Goal: Communication & Community: Answer question/provide support

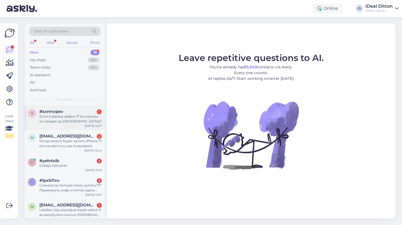
click at [64, 120] on div "Если я закажу айфон 17 за сколько он придет до [GEOGRAPHIC_DATA]?" at bounding box center [70, 119] width 62 height 10
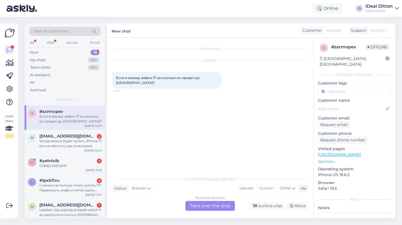
click at [203, 204] on div "Russian to Russian Take over the chat" at bounding box center [209, 206] width 49 height 10
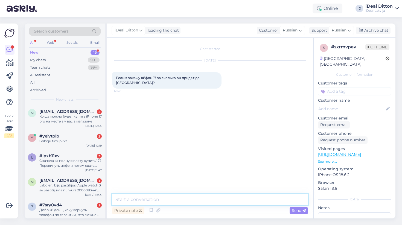
click at [160, 199] on textarea at bounding box center [210, 199] width 196 height 11
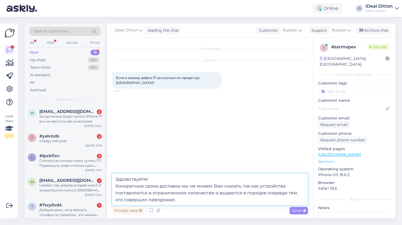
type textarea "Здравствуйте! Конкретные сроки доставки мы не можем Вам сказать, так как устрой…"
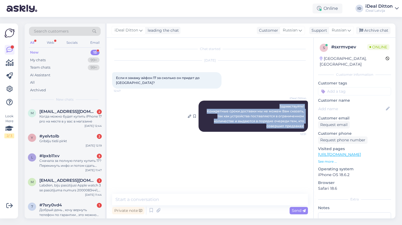
drag, startPoint x: 279, startPoint y: 100, endPoint x: 307, endPoint y: 121, distance: 34.4
click at [307, 121] on div "iDeal [PERSON_NAME] Здравствуйте! Конкретные сроки доставки мы не можем Вам ска…" at bounding box center [252, 116] width 109 height 31
copy span "Здравствуйте! Конкретные сроки доставки мы не можем Вам сказать, так как устрой…"
click at [227, 159] on div "Chat started [DATE] Если я закажу айфон 17 за сколько он придет до [GEOGRAPHIC_…" at bounding box center [212, 116] width 201 height 146
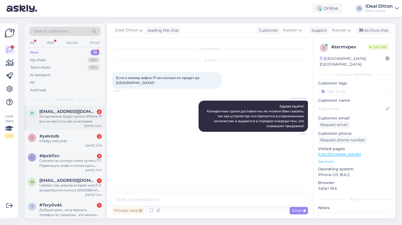
click at [84, 121] on div "Когда можно будет купить iPhone 17 pro на месте в у вас в магазине" at bounding box center [70, 119] width 62 height 10
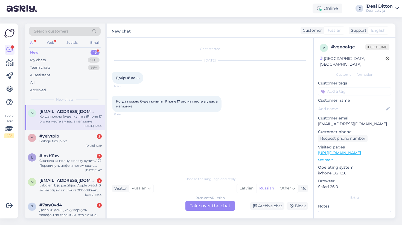
click at [207, 209] on div "Russian to Russian Take over the chat" at bounding box center [209, 206] width 49 height 10
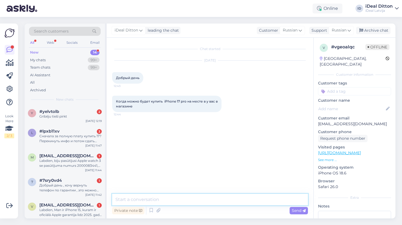
click at [201, 199] on textarea at bounding box center [210, 199] width 196 height 11
paste textarea "Здравствуйте! Конкретные сроки доставки мы не можем Вам сказать, так как устрой…"
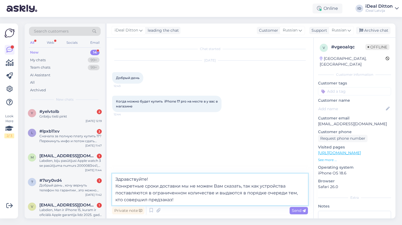
click at [169, 184] on textarea "Здравствуйте! Конкретные сроки доставки мы не можем Вам сказать, так как устрой…" at bounding box center [210, 190] width 196 height 32
type textarea "Здравствуйте! Конкретные сроки мы не можем Вам сказать, так как устройства пост…"
click at [184, 200] on textarea "Здравствуйте! Конкретные сроки мы не можем Вам сказать, так как устройства пост…" at bounding box center [210, 190] width 196 height 32
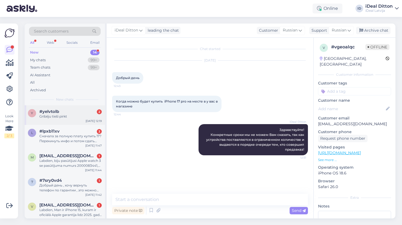
click at [75, 117] on div "Gribēju tieši pirkt" at bounding box center [70, 116] width 62 height 5
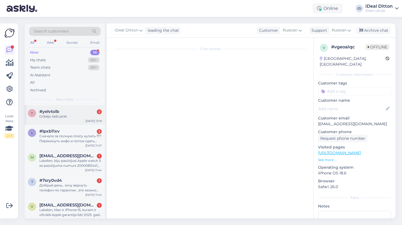
scroll to position [385, 0]
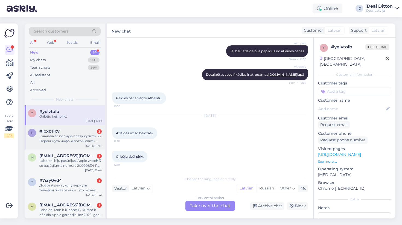
click at [77, 134] on div "Сначала за полную плату купить 17? Перекинуть инфо и потом сдать свой 16 и вы м…" at bounding box center [70, 139] width 62 height 10
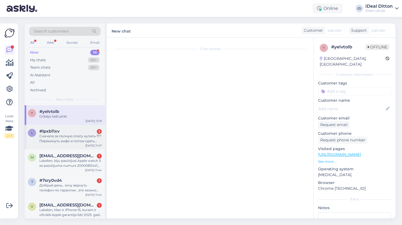
scroll to position [0, 0]
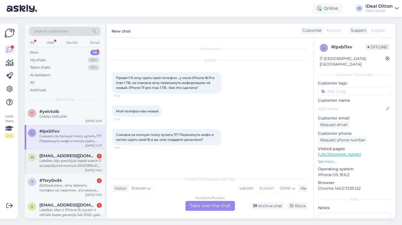
click at [70, 162] on div "Labdien, biju pasūtijusi Apple watch 3 se pasūtījuma numurs 2000083441, redzu k…" at bounding box center [70, 163] width 62 height 10
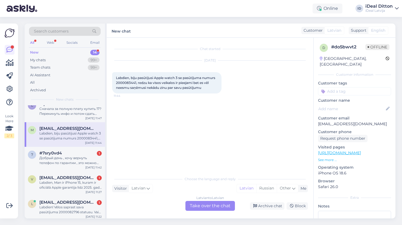
scroll to position [30, 0]
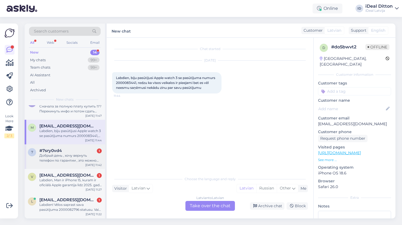
click at [76, 155] on div "Добрый день , хочу вернуть телефон по гарантии , это можно сделать в любом мага…" at bounding box center [70, 158] width 62 height 10
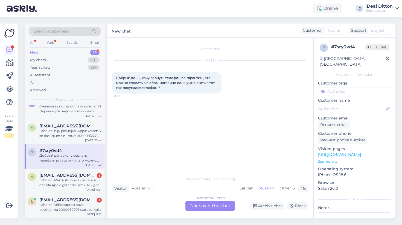
click at [210, 204] on div "Russian to Russian Take over the chat" at bounding box center [209, 206] width 49 height 10
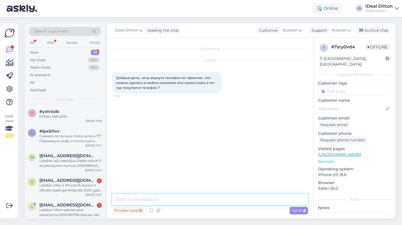
click at [184, 196] on textarea at bounding box center [210, 199] width 196 height 11
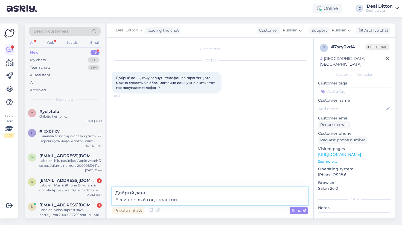
type textarea "Добрый день! Если первый год гарантии,"
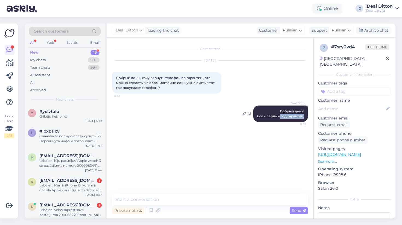
drag, startPoint x: 279, startPoint y: 113, endPoint x: 304, endPoint y: 116, distance: 25.0
click at [304, 116] on div "iDeal Ditton Добрый день! Если первый год гарантии, 12:52" at bounding box center [280, 113] width 55 height 16
drag, startPoint x: 281, startPoint y: 110, endPoint x: 312, endPoint y: 121, distance: 32.8
click at [312, 121] on div "Chat started [DATE] Добрый день , хочу вернуть телефон по гарантии , это можно …" at bounding box center [212, 116] width 201 height 146
copy span "Добрый день! Если первый год гарантии,"
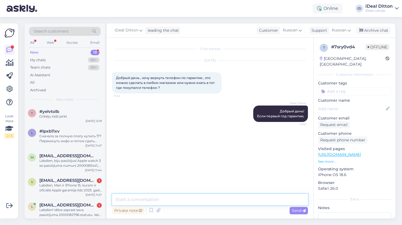
click at [170, 201] on textarea at bounding box center [210, 199] width 196 height 11
paste textarea "Добрый день! Если первый год гарантии,"
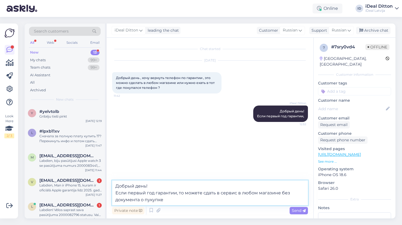
click at [151, 199] on textarea "Добрый день! Если первый год гарантии, то можете сдать в сервис в любом магазин…" at bounding box center [210, 192] width 196 height 25
click at [176, 201] on textarea "Добрый день! Если первый год гарантии, то можете сдать в сервис в любом магазин…" at bounding box center [210, 192] width 196 height 25
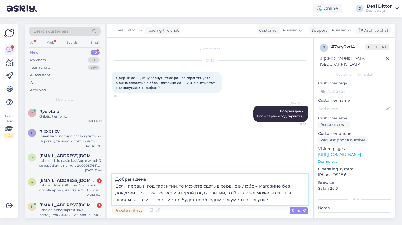
type textarea "Добрый день! Если первый год гарантии, то можете сдать в сервис в любом магазин…"
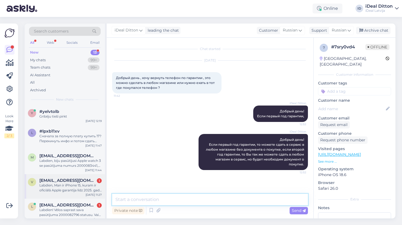
scroll to position [31, 0]
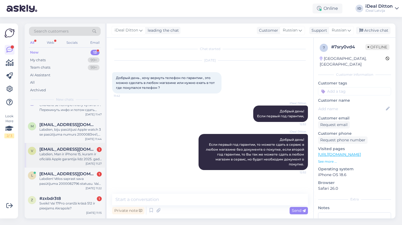
click at [79, 153] on div "Labdien, Man ir iPhone 15, kuram ir oficiālā Apple garantija līdz 2025. gada 13…" at bounding box center [70, 157] width 62 height 10
